Goal: Navigation & Orientation: Find specific page/section

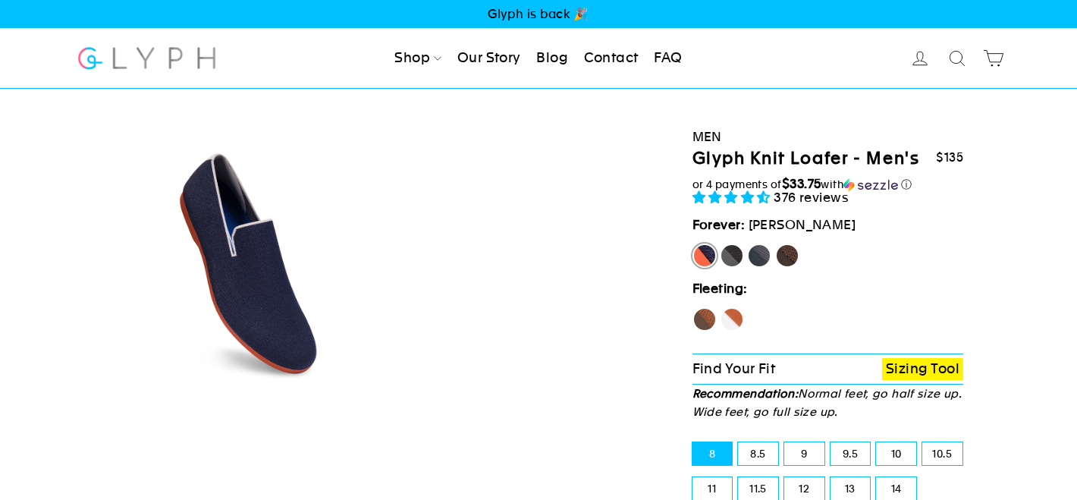
select select "highest-rating"
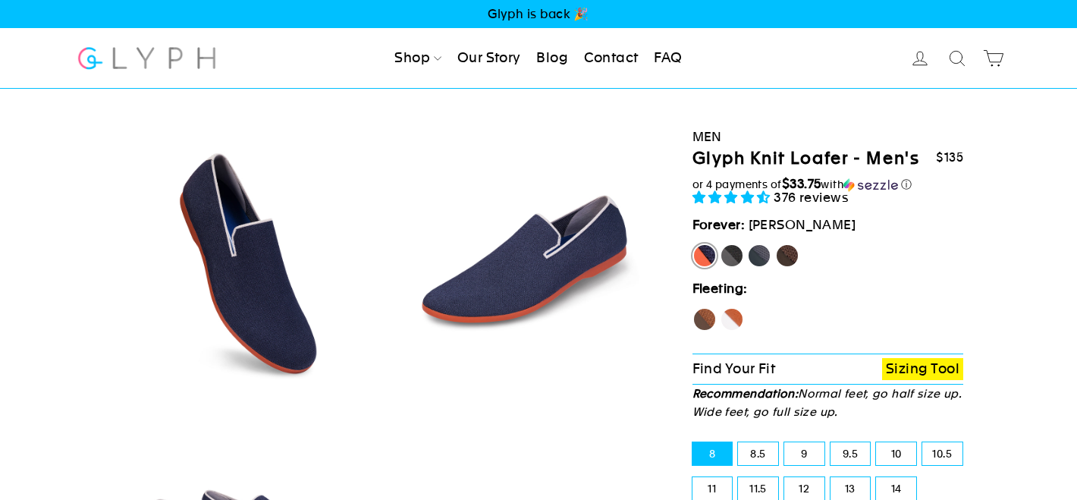
click at [480, 54] on link "Our Story" at bounding box center [489, 58] width 76 height 33
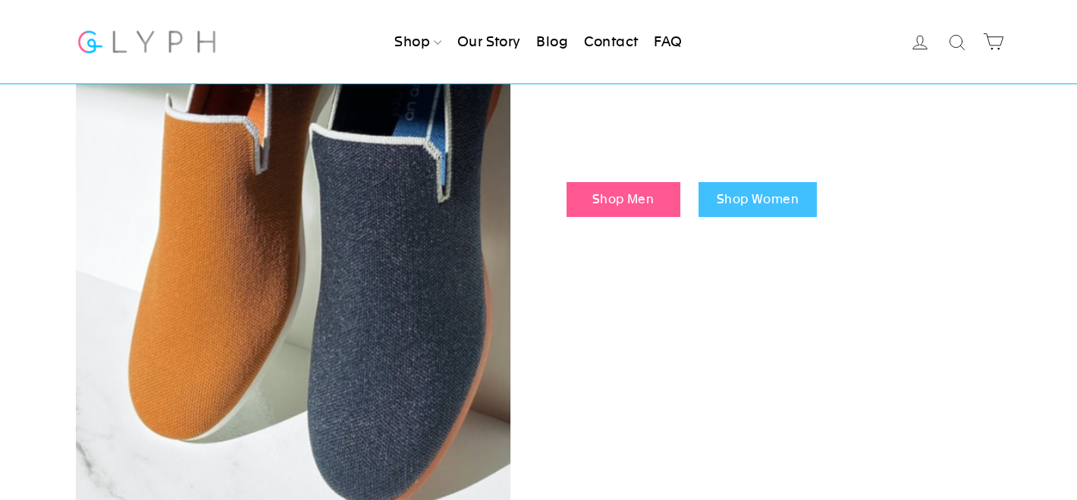
scroll to position [1808, 0]
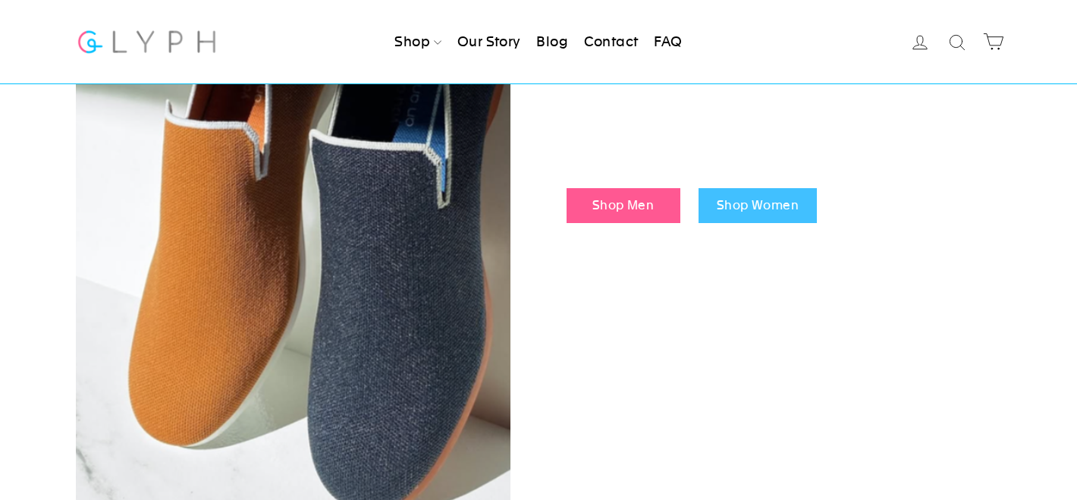
click at [606, 173] on div "Shop Men Shop Women" at bounding box center [784, 205] width 435 height 65
click at [596, 188] on link "Shop Men" at bounding box center [624, 205] width 114 height 35
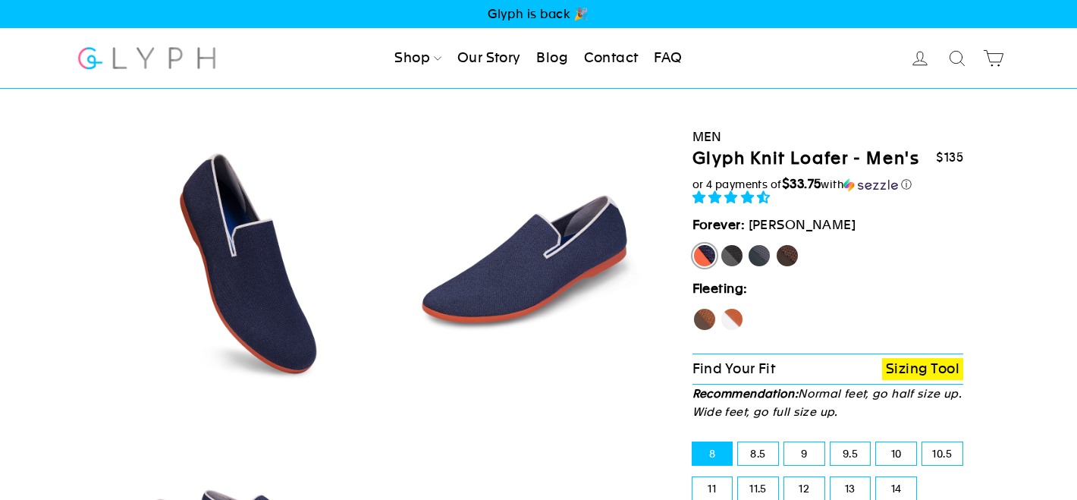
select select "highest-rating"
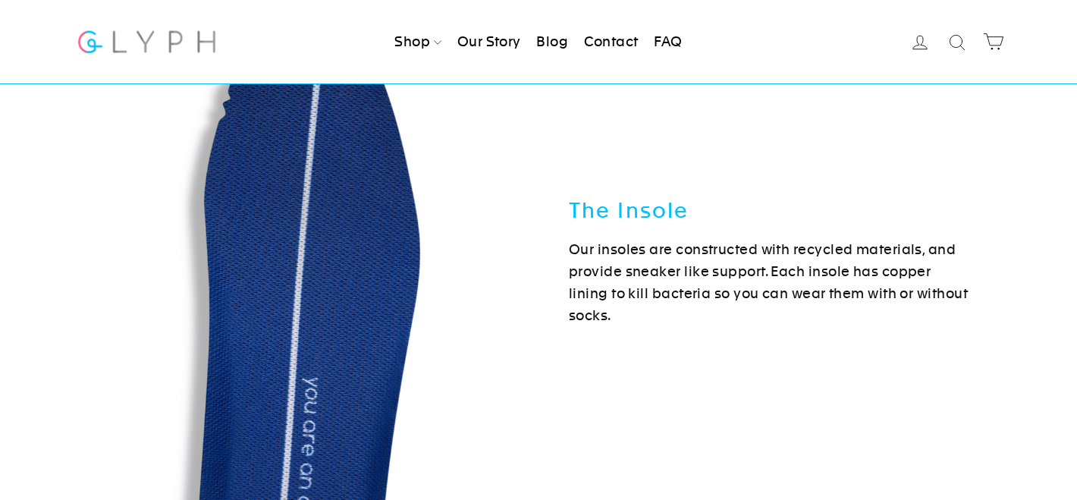
scroll to position [3205, 0]
